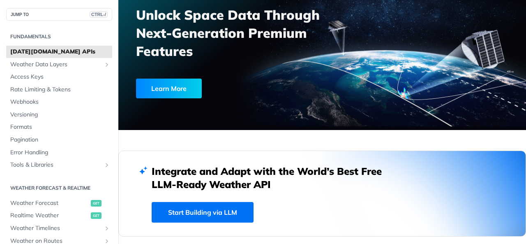
scroll to position [80, 0]
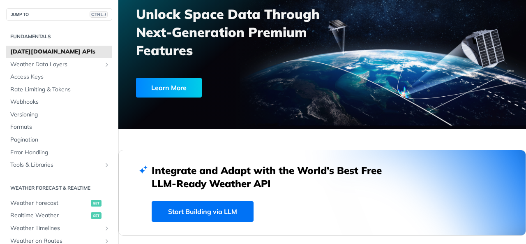
click at [152, 170] on h2 "Integrate and Adapt with the World’s Best Free LLM-Ready Weather API" at bounding box center [273, 177] width 243 height 26
drag, startPoint x: 152, startPoint y: 170, endPoint x: 281, endPoint y: 178, distance: 129.3
click at [281, 178] on h2 "Integrate and Adapt with the World’s Best Free LLM-Ready Weather API" at bounding box center [273, 177] width 243 height 26
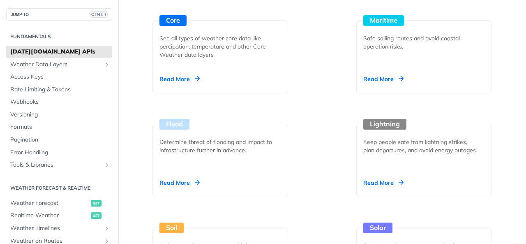
scroll to position [1028, 0]
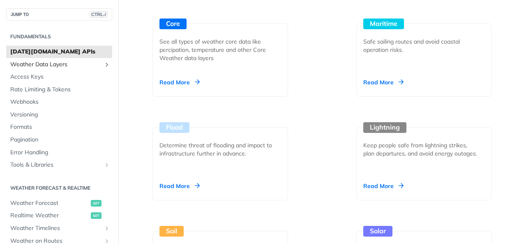
click at [49, 65] on span "Weather Data Layers" at bounding box center [55, 64] width 91 height 8
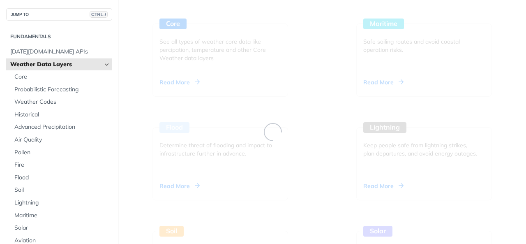
click at [59, 70] on ul "Core Probabilistic Forecasting Weather Codes Historical Advanced Precipitation …" at bounding box center [61, 170] width 102 height 201
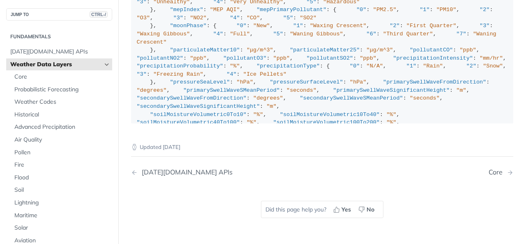
click at [87, 60] on span "Weather Data Layers" at bounding box center [55, 64] width 91 height 8
click at [104, 61] on icon "Hide subpages for Weather Data Layers" at bounding box center [107, 64] width 7 height 7
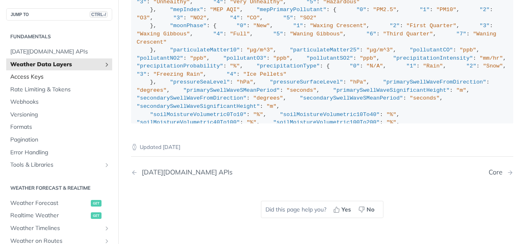
click at [27, 74] on span "Access Keys" at bounding box center [60, 77] width 100 height 8
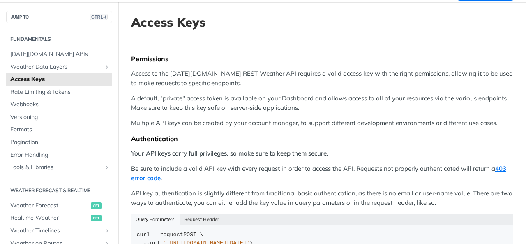
scroll to position [41, 0]
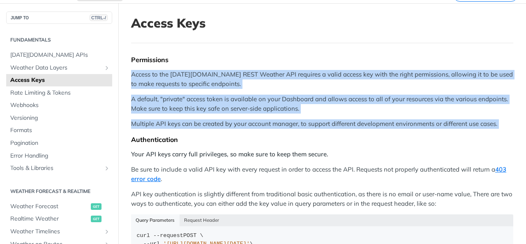
drag, startPoint x: 131, startPoint y: 74, endPoint x: 131, endPoint y: 130, distance: 55.5
click at [131, 130] on div "Permissions Access to the Tomorrow.io REST Weather API requires a valid access …" at bounding box center [322, 161] width 382 height 212
drag, startPoint x: 132, startPoint y: 71, endPoint x: 147, endPoint y: 132, distance: 62.2
click at [147, 132] on div "Permissions Access to the Tomorrow.io REST Weather API requires a valid access …" at bounding box center [322, 161] width 382 height 212
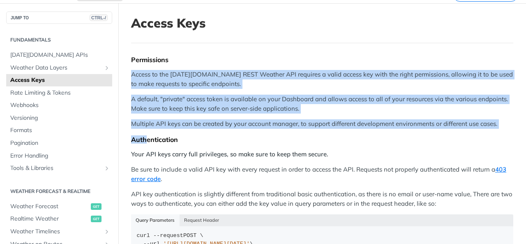
click at [147, 132] on div "Permissions Access to the Tomorrow.io REST Weather API requires a valid access …" at bounding box center [322, 161] width 382 height 212
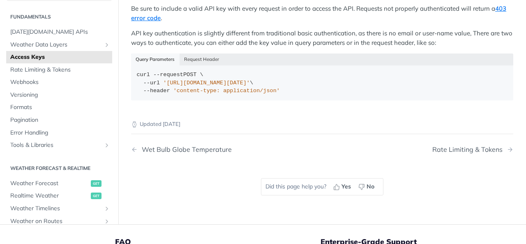
scroll to position [195, 0]
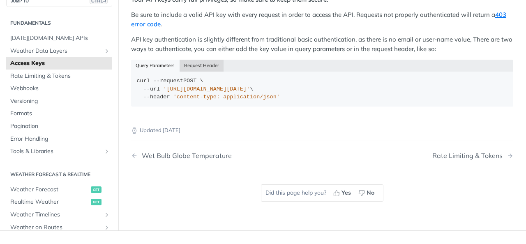
click at [203, 63] on button "Request Header" at bounding box center [202, 66] width 44 height 12
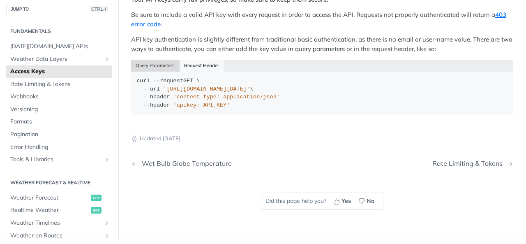
click at [163, 62] on button "Query Parameters" at bounding box center [155, 66] width 49 height 12
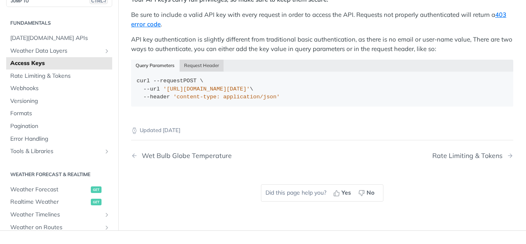
click at [189, 60] on button "Request Header" at bounding box center [202, 66] width 44 height 12
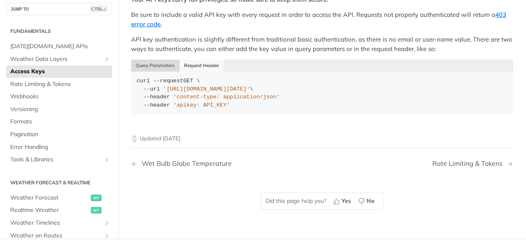
click at [155, 64] on button "Query Parameters" at bounding box center [155, 66] width 49 height 12
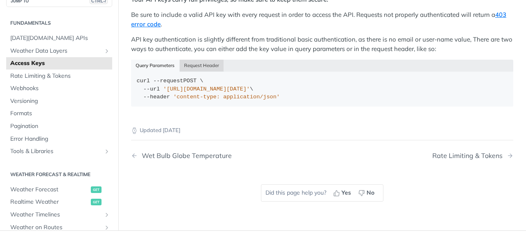
click at [180, 64] on button "Request Header" at bounding box center [202, 66] width 44 height 12
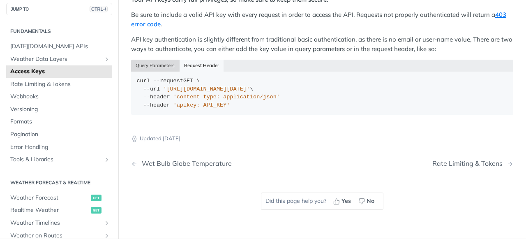
click at [167, 60] on button "Query Parameters" at bounding box center [155, 66] width 49 height 12
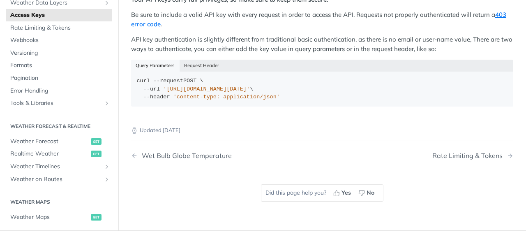
scroll to position [0, 0]
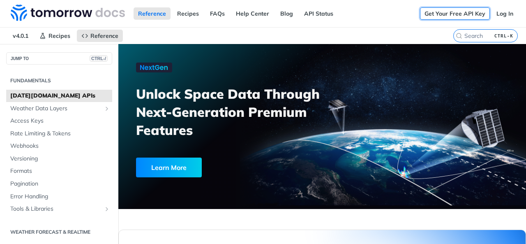
click at [454, 17] on link "Get Your Free API Key" at bounding box center [455, 13] width 70 height 12
click at [449, 13] on link "Get Your Free API Key" at bounding box center [455, 13] width 70 height 12
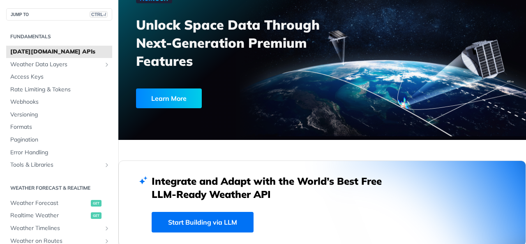
scroll to position [76, 0]
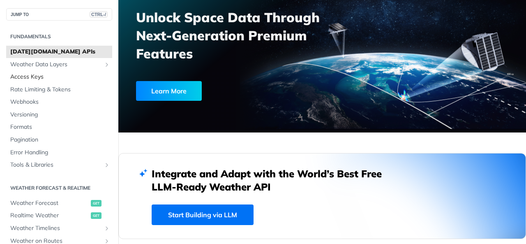
click at [28, 74] on span "Access Keys" at bounding box center [60, 77] width 100 height 8
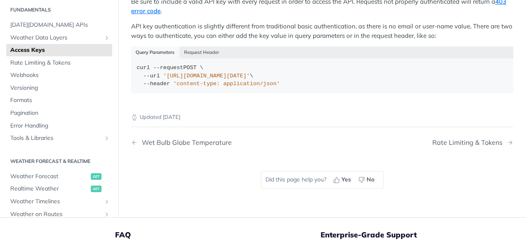
scroll to position [197, 0]
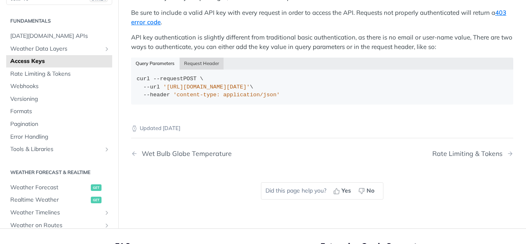
click at [189, 62] on button "Request Header" at bounding box center [202, 64] width 44 height 12
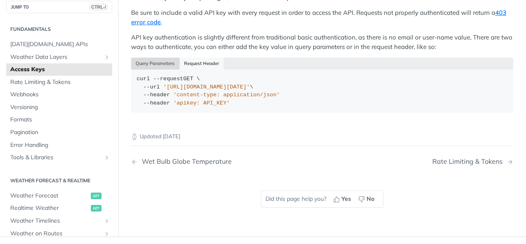
click at [166, 66] on button "Query Parameters" at bounding box center [155, 64] width 49 height 12
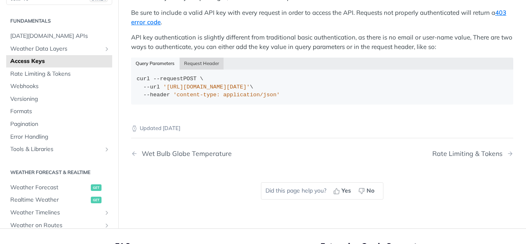
click at [206, 65] on button "Request Header" at bounding box center [202, 64] width 44 height 12
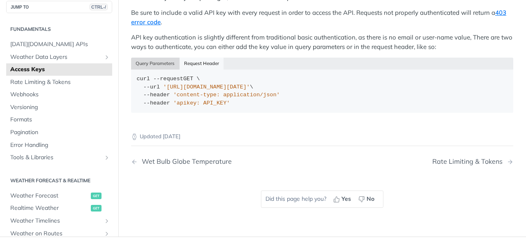
click at [158, 62] on button "Query Parameters" at bounding box center [155, 64] width 49 height 12
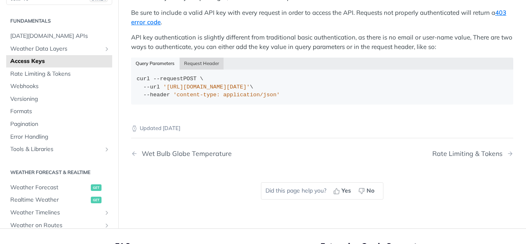
click at [193, 65] on button "Request Header" at bounding box center [202, 64] width 44 height 12
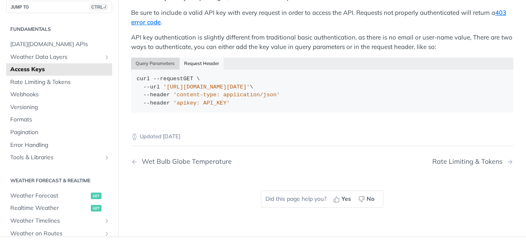
click at [164, 65] on button "Query Parameters" at bounding box center [155, 64] width 49 height 12
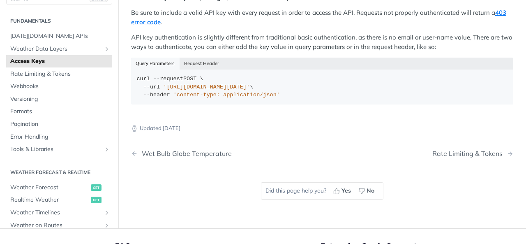
click at [159, 63] on div "Query Parameters Request Header" at bounding box center [322, 64] width 382 height 12
click at [188, 63] on button "Request Header" at bounding box center [202, 64] width 44 height 12
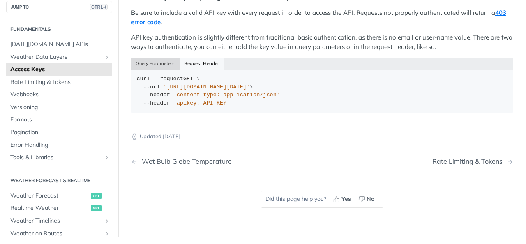
click at [155, 65] on button "Query Parameters" at bounding box center [155, 64] width 49 height 12
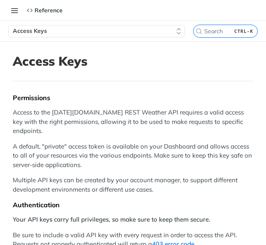
scroll to position [568, 0]
